Goal: Transaction & Acquisition: Purchase product/service

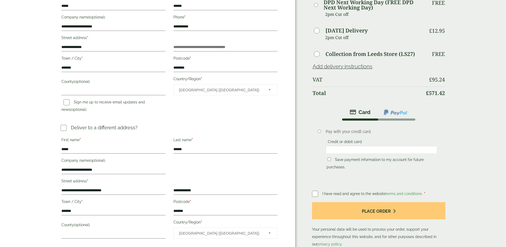
scroll to position [123, 0]
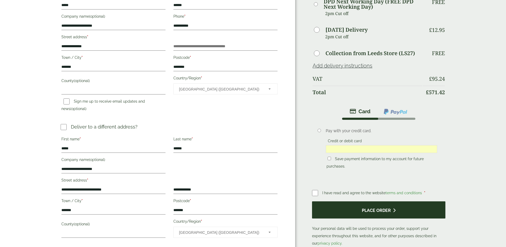
click at [376, 201] on button "Place order" at bounding box center [378, 209] width 133 height 17
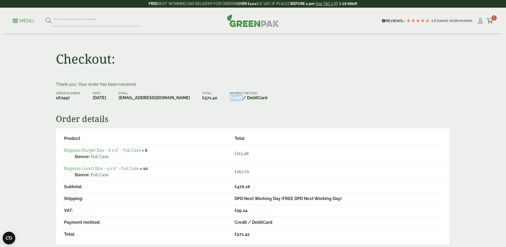
drag, startPoint x: 215, startPoint y: 98, endPoint x: 228, endPoint y: 98, distance: 12.7
click at [229, 98] on strong "Credit / DebitCard" at bounding box center [248, 98] width 38 height 6
click at [229, 96] on strong "Credit / DebitCard" at bounding box center [248, 98] width 38 height 6
drag, startPoint x: 215, startPoint y: 97, endPoint x: 227, endPoint y: 99, distance: 11.4
click at [229, 99] on strong "Credit / DebitCard" at bounding box center [248, 98] width 38 height 6
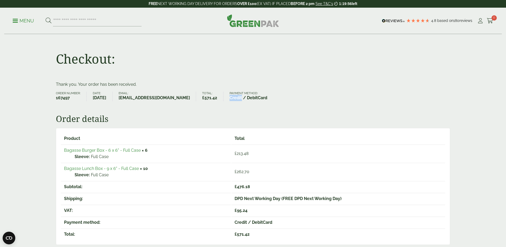
click at [229, 98] on strong "Credit / DebitCard" at bounding box center [248, 98] width 38 height 6
drag, startPoint x: 215, startPoint y: 98, endPoint x: 227, endPoint y: 98, distance: 12.1
click at [229, 98] on strong "Credit / DebitCard" at bounding box center [248, 98] width 38 height 6
drag, startPoint x: 216, startPoint y: 97, endPoint x: 227, endPoint y: 97, distance: 11.1
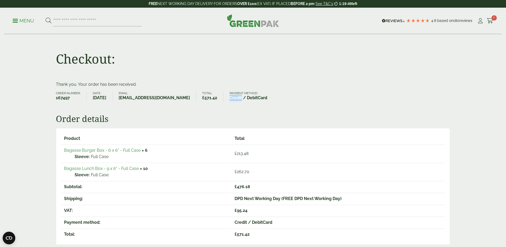
click at [229, 97] on strong "Credit / DebitCard" at bounding box center [248, 98] width 38 height 6
